Goal: Obtain resource: Download file/media

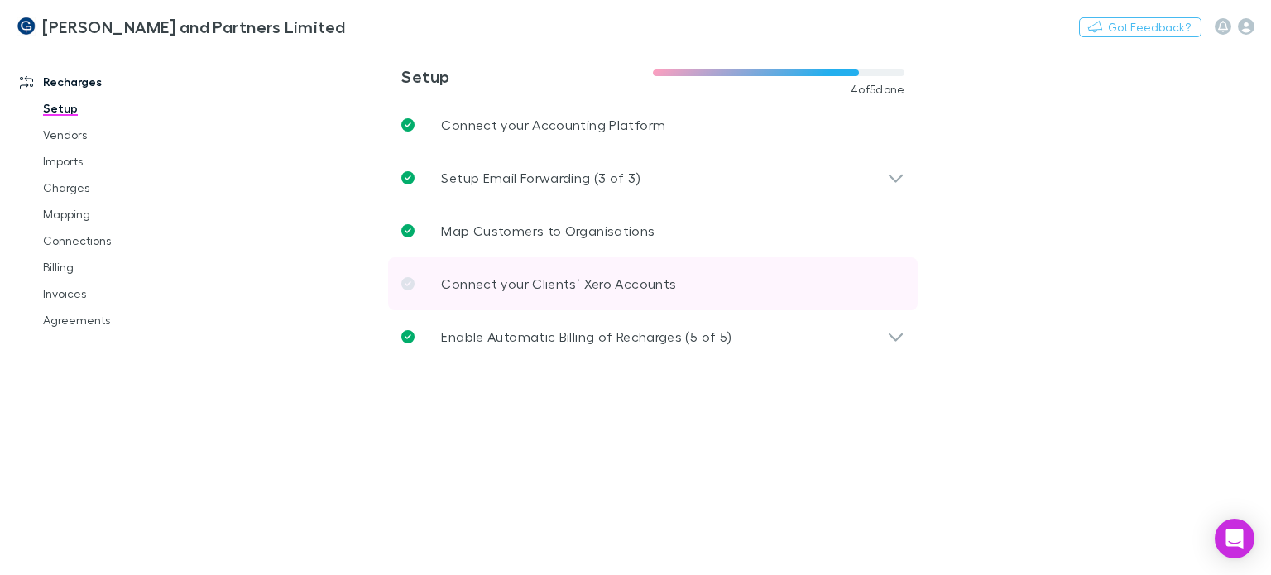
click at [409, 281] on icon at bounding box center [407, 283] width 13 height 13
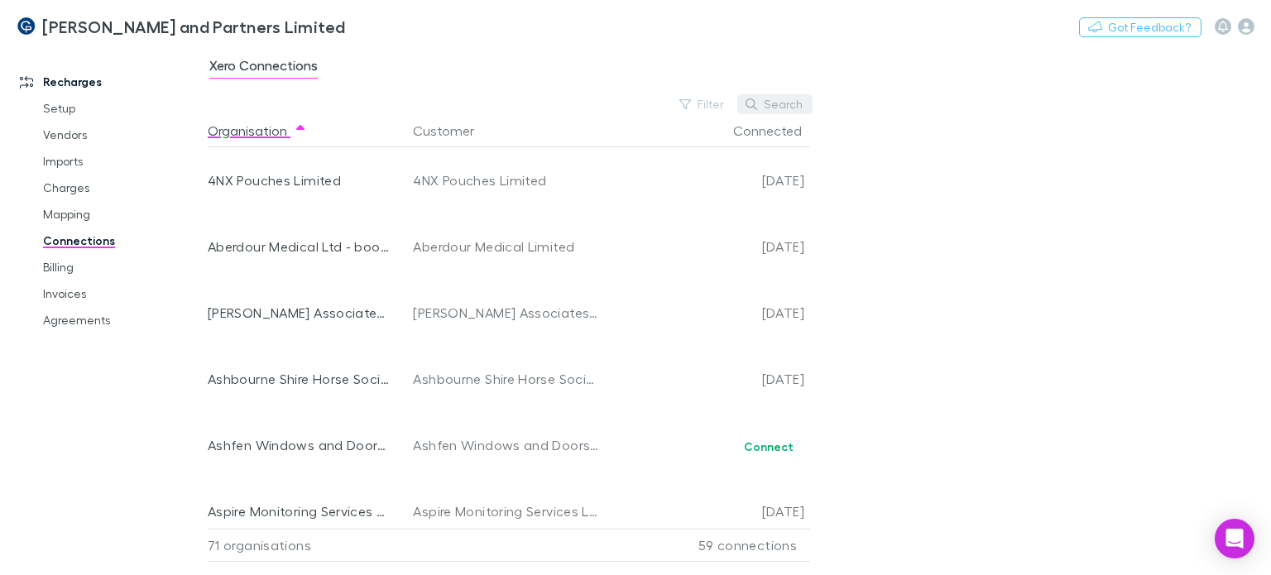
click at [768, 102] on button "Search" at bounding box center [774, 104] width 75 height 20
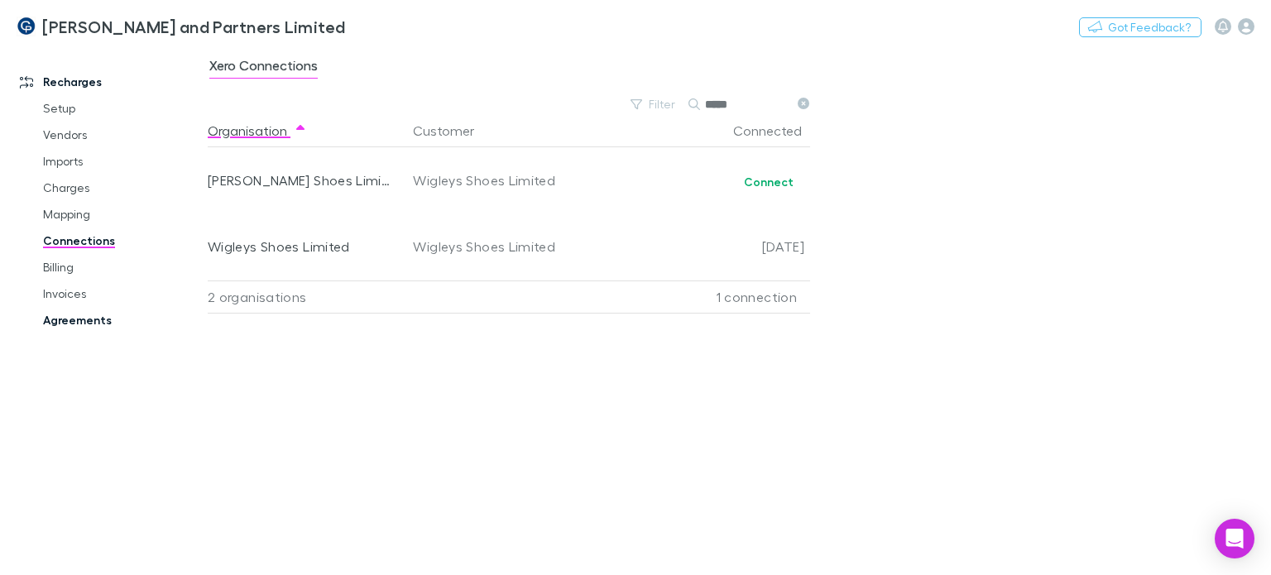
type input "*****"
click at [95, 318] on link "Agreements" at bounding box center [121, 320] width 190 height 26
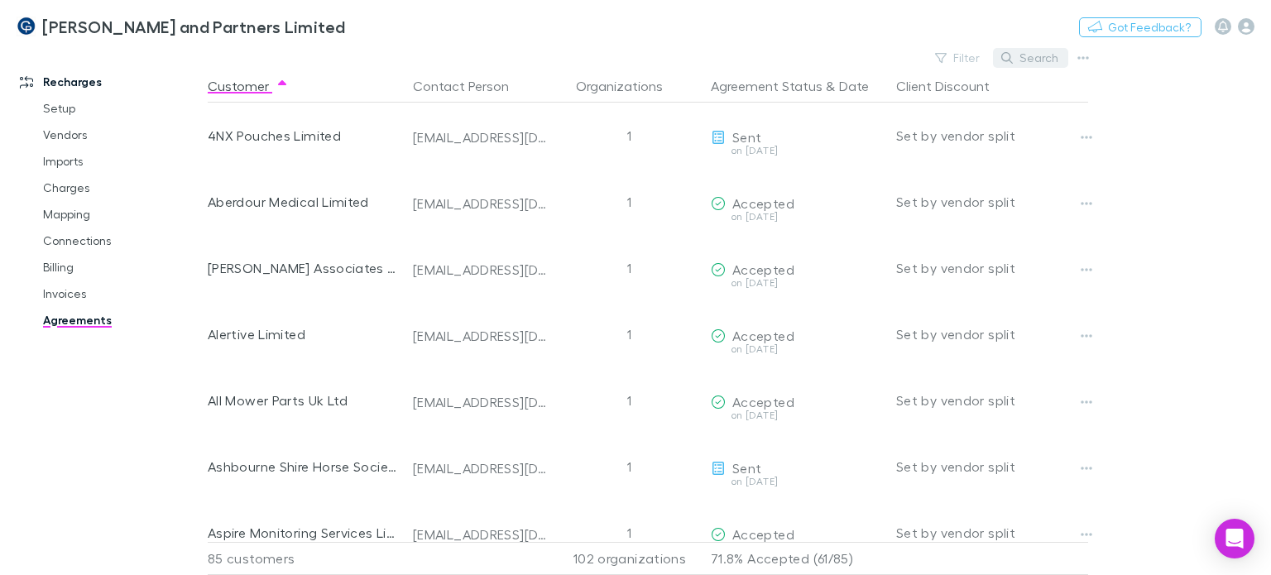
click at [1030, 58] on button "Search" at bounding box center [1030, 58] width 75 height 20
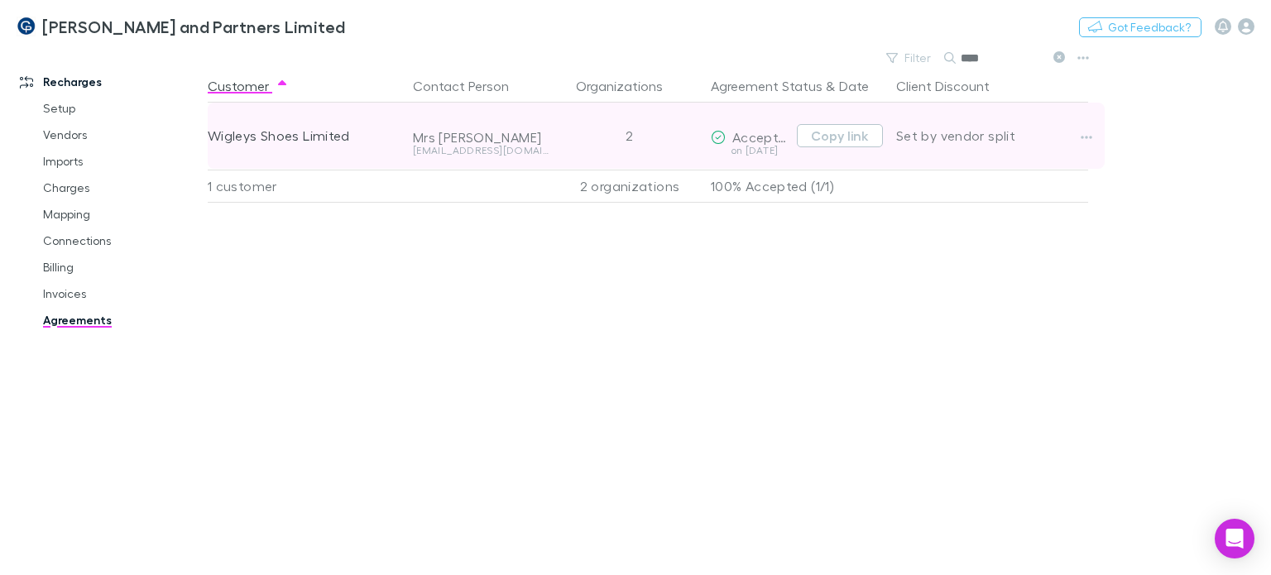
type input "****"
click at [288, 136] on div "Wigleys Shoes Limited" at bounding box center [304, 136] width 192 height 66
click at [839, 142] on button "Copy link" at bounding box center [840, 135] width 86 height 23
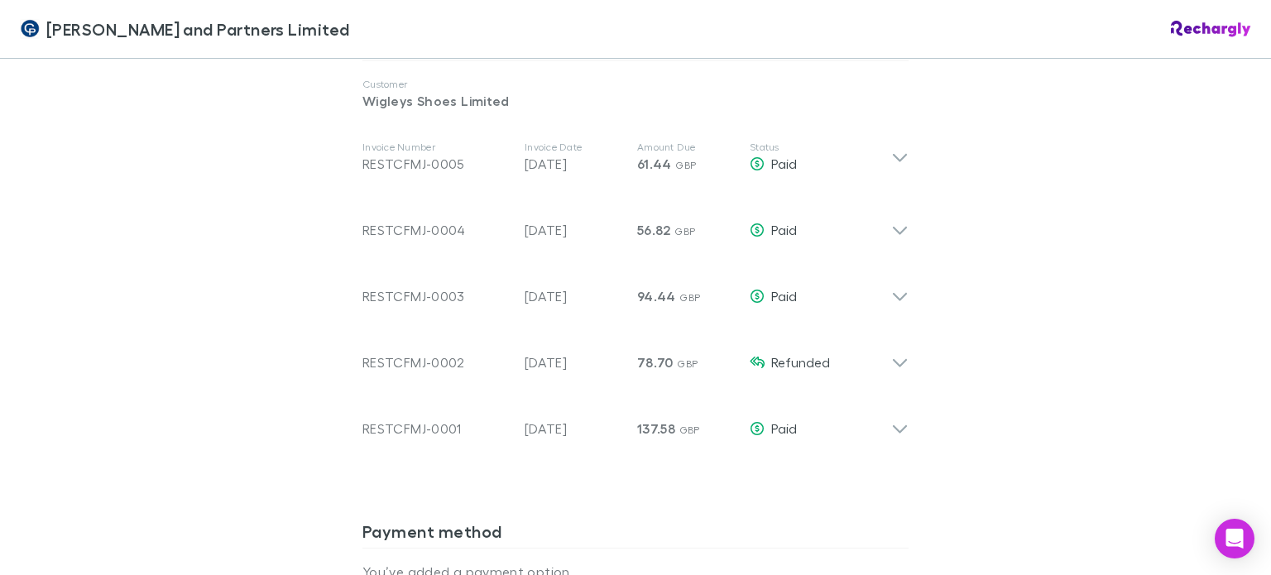
scroll to position [910, 0]
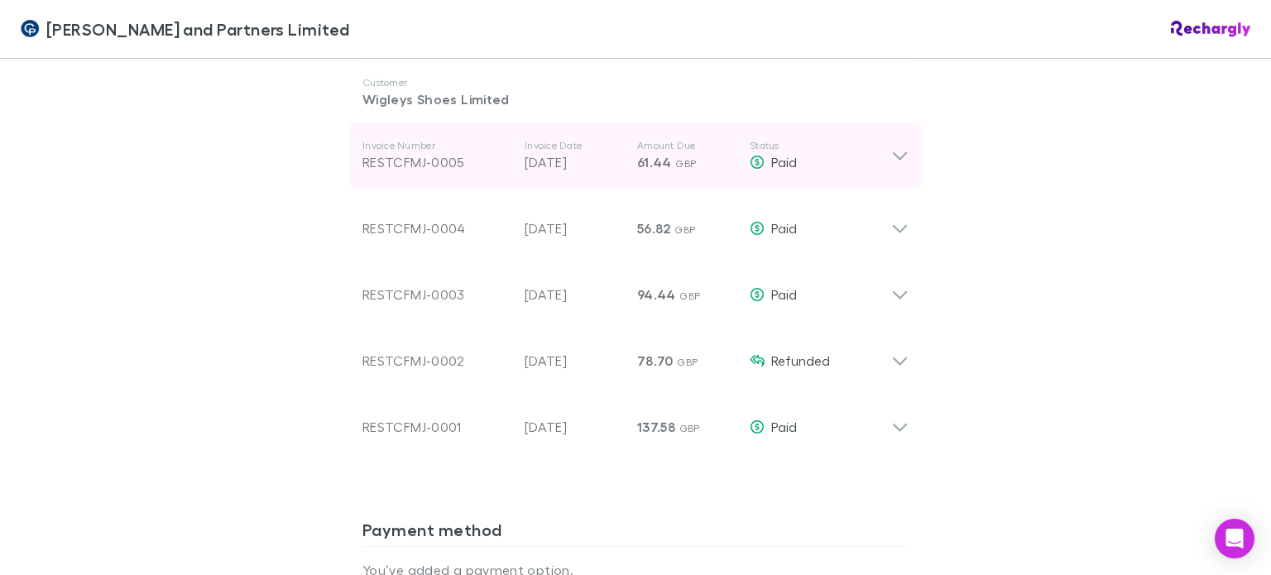
click at [892, 152] on icon at bounding box center [899, 156] width 17 height 20
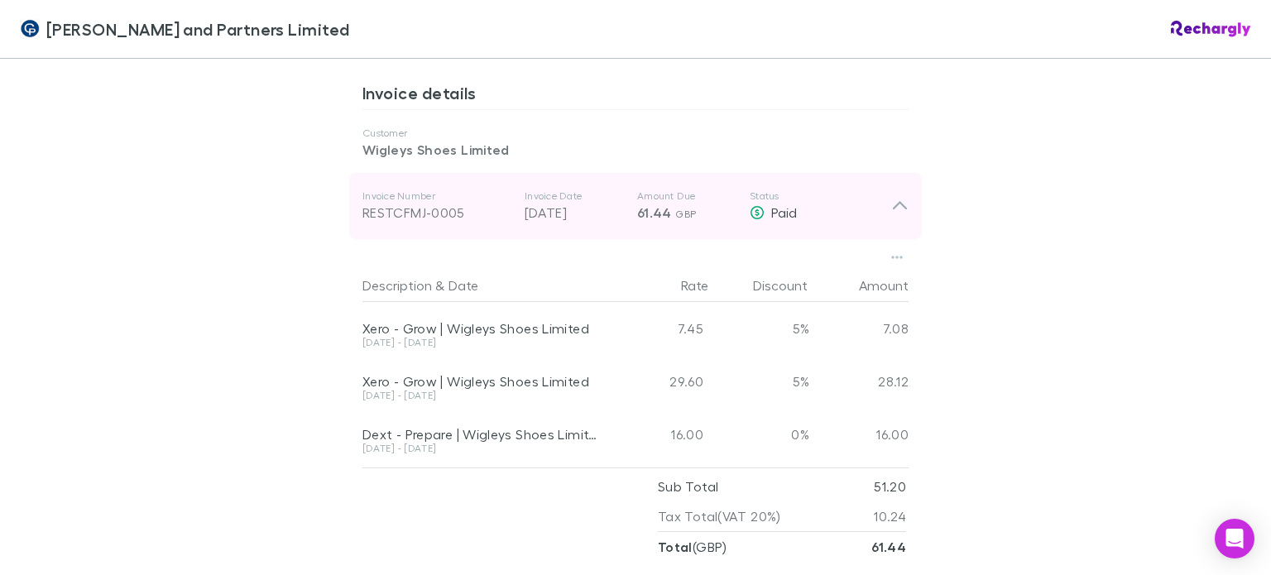
scroll to position [828, 0]
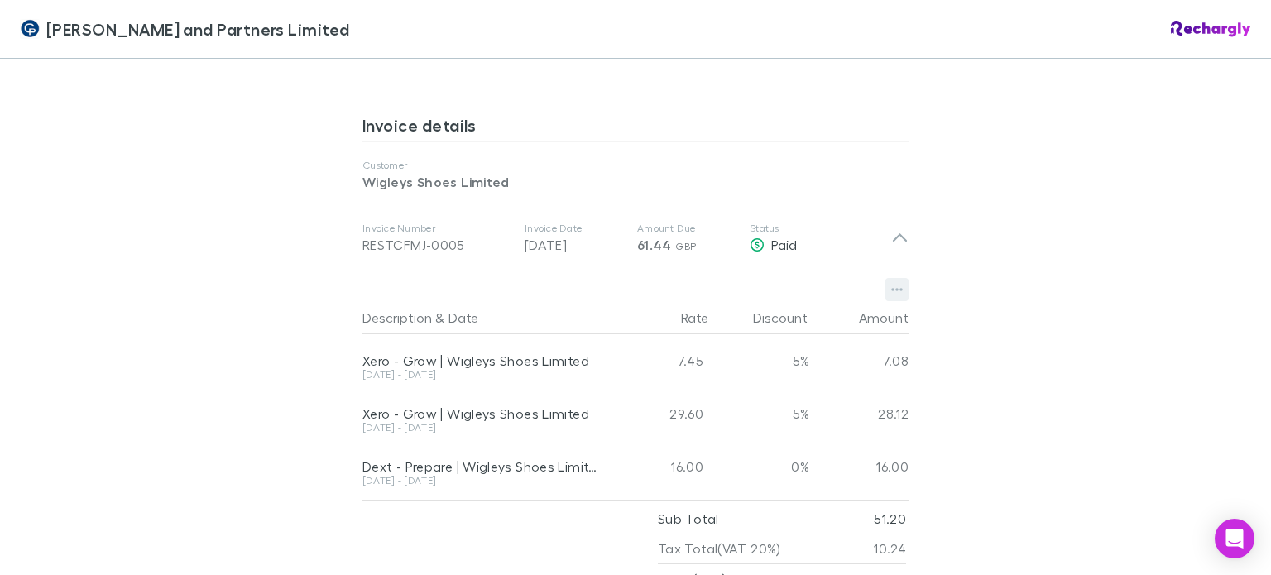
click at [891, 289] on icon "button" at bounding box center [897, 289] width 12 height 13
click at [757, 323] on p "Download PDF" at bounding box center [788, 322] width 201 height 20
